Goal: Navigation & Orientation: Find specific page/section

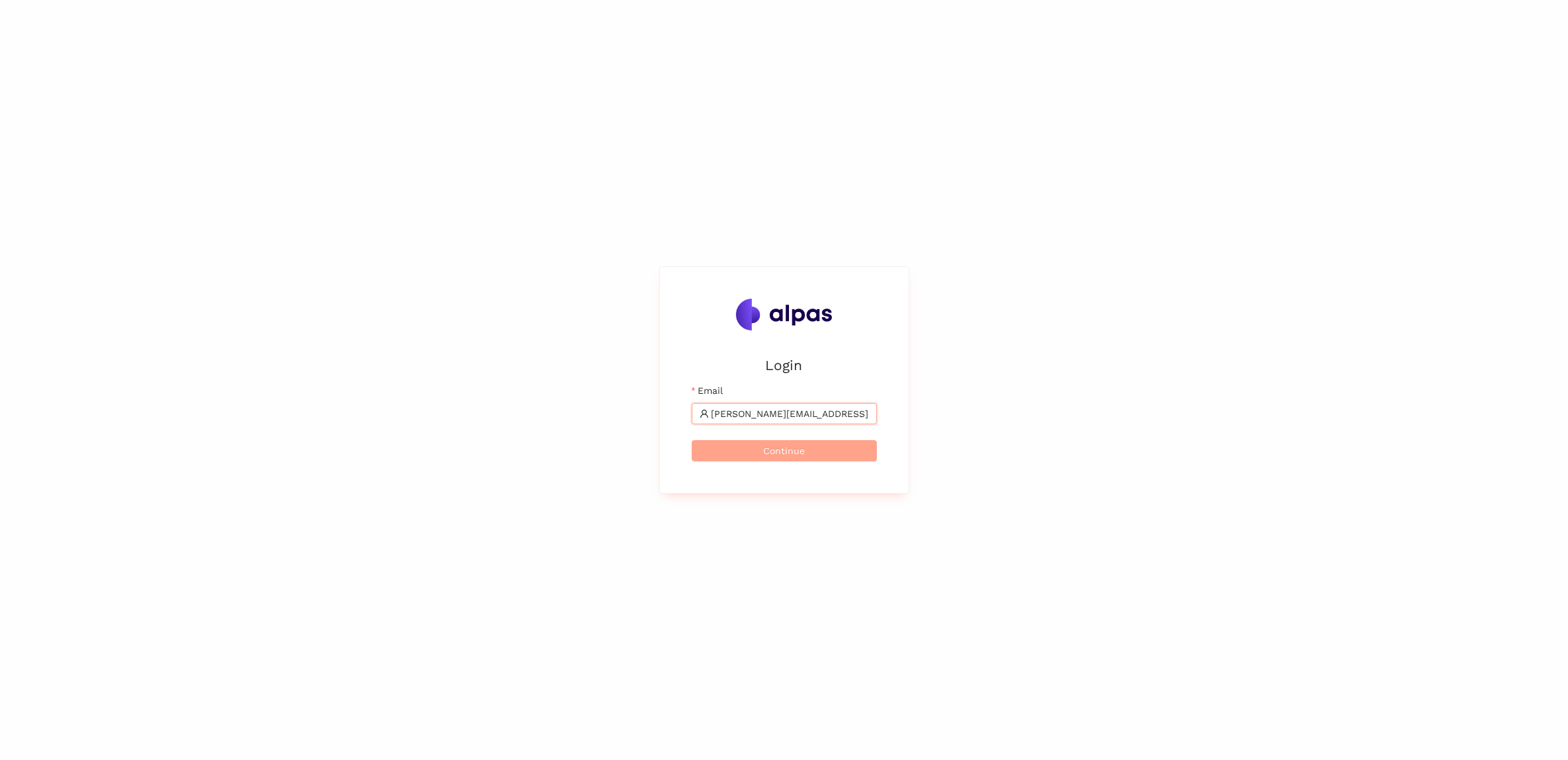
type input "tomas.martinek@brose.com"
click at [800, 453] on span "Continue" at bounding box center [784, 451] width 42 height 15
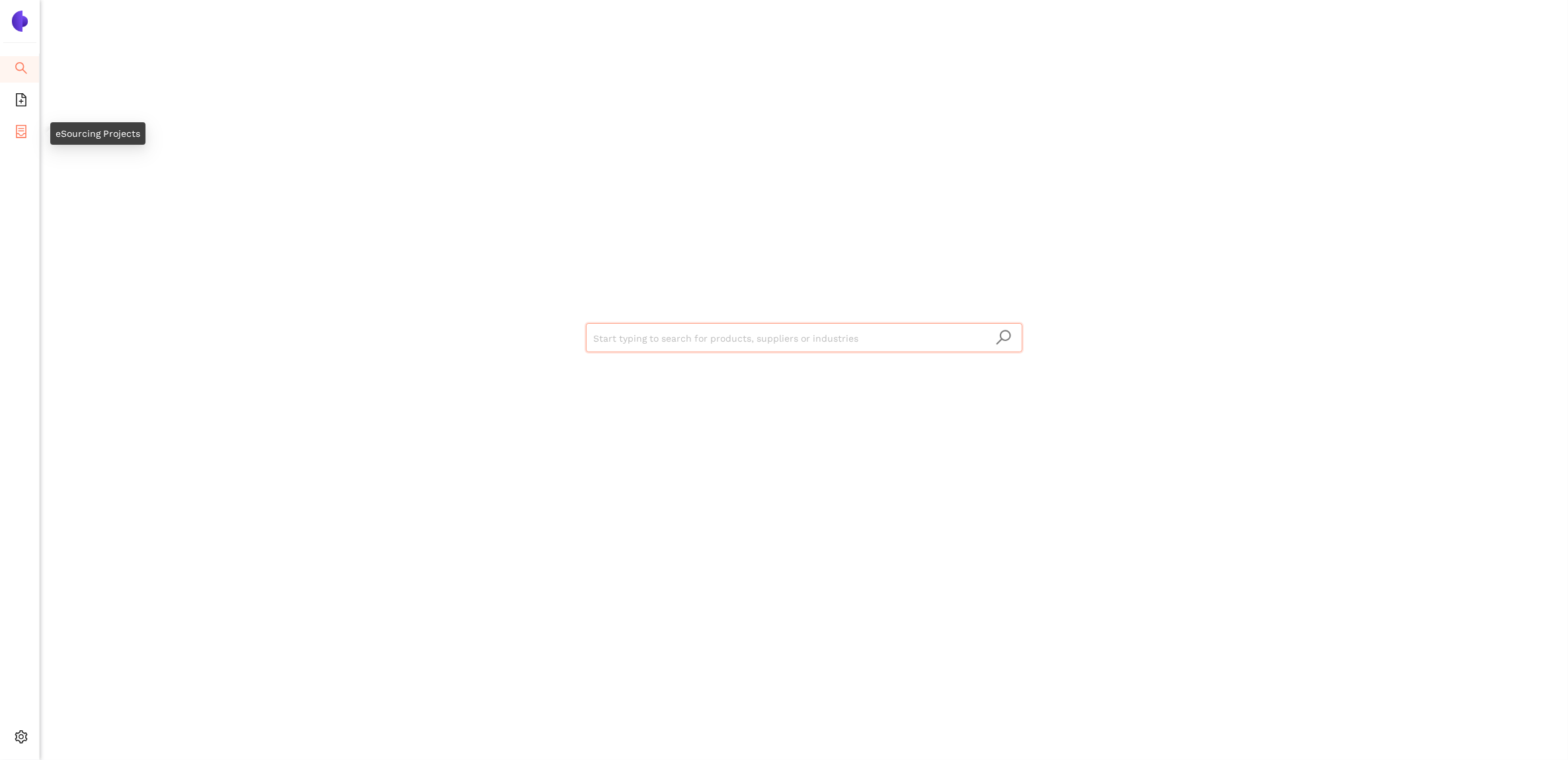
click at [15, 137] on span "container" at bounding box center [21, 134] width 13 height 26
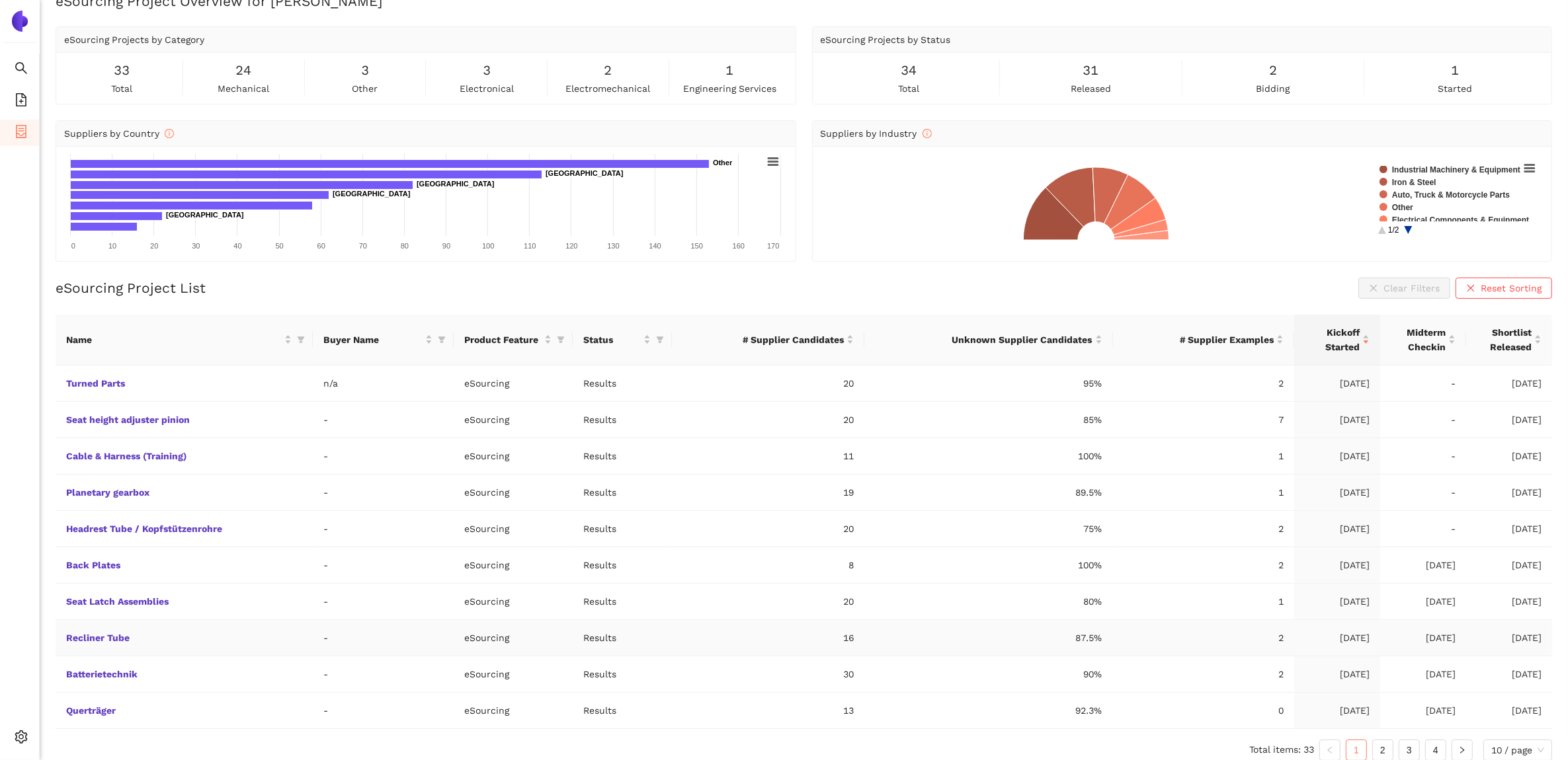
scroll to position [38, 0]
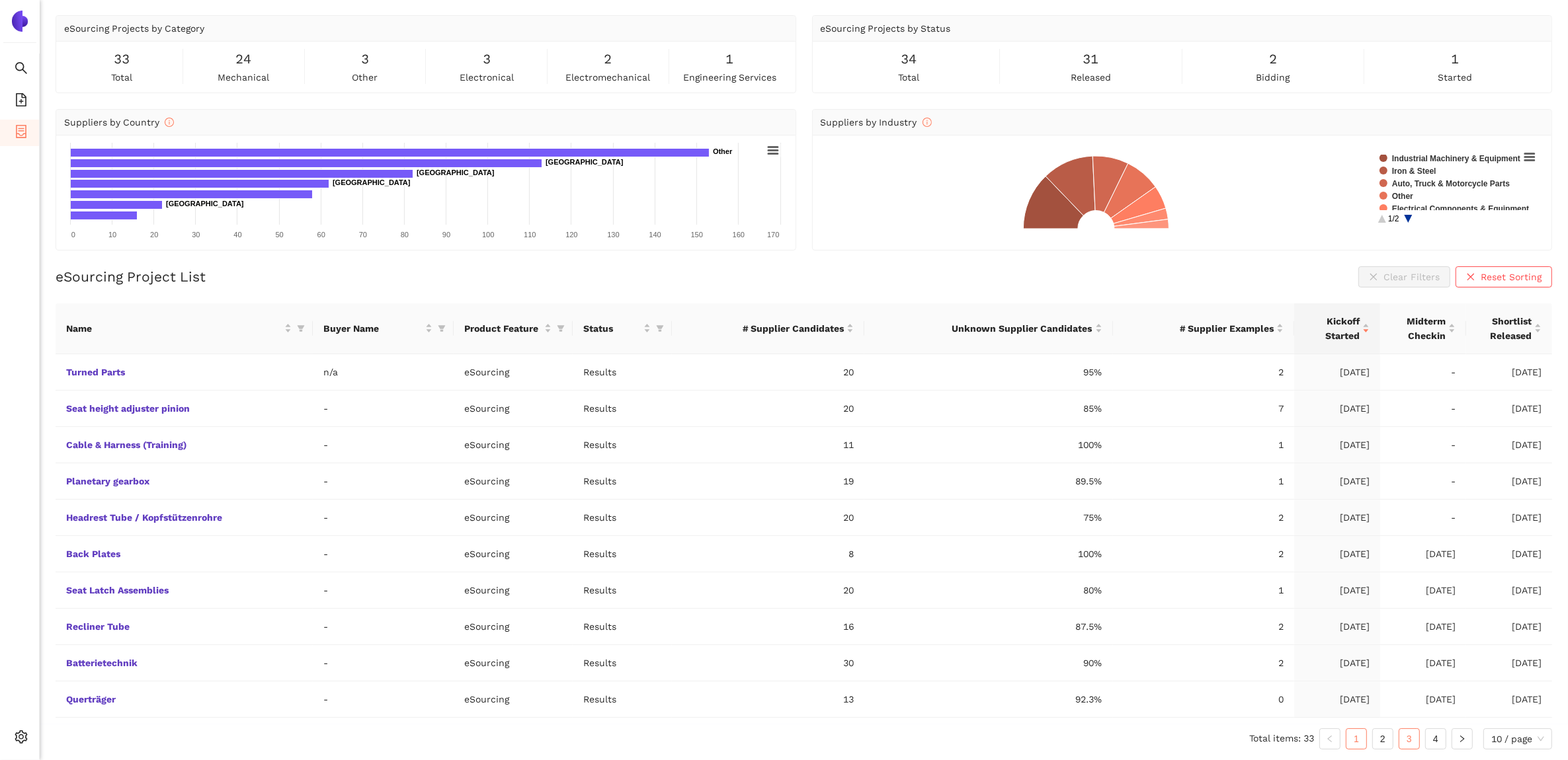
click at [1412, 743] on link "3" at bounding box center [1409, 739] width 20 height 20
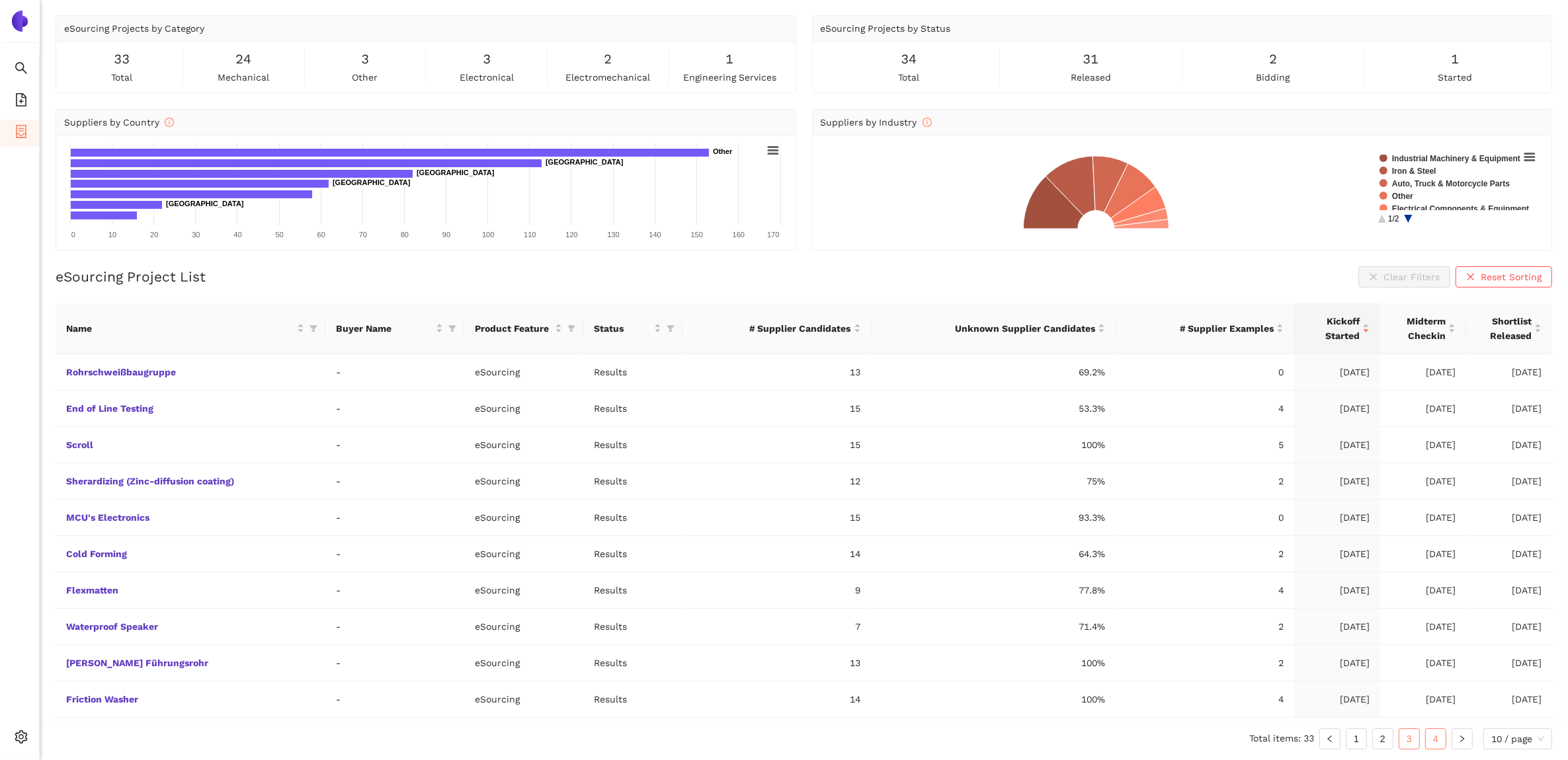
click at [1443, 736] on link "4" at bounding box center [1436, 739] width 20 height 20
